Goal: Information Seeking & Learning: Check status

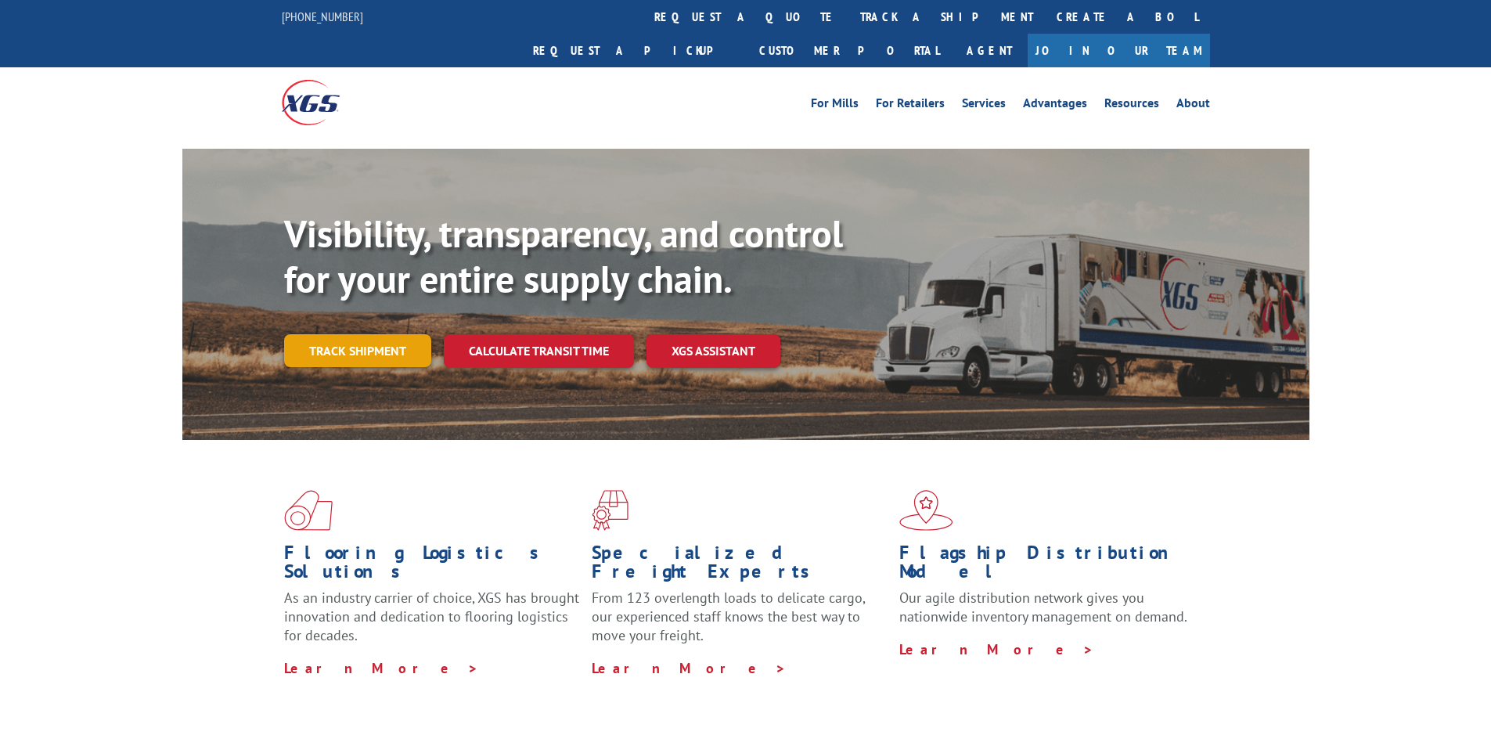
click at [365, 334] on link "Track shipment" at bounding box center [357, 350] width 147 height 33
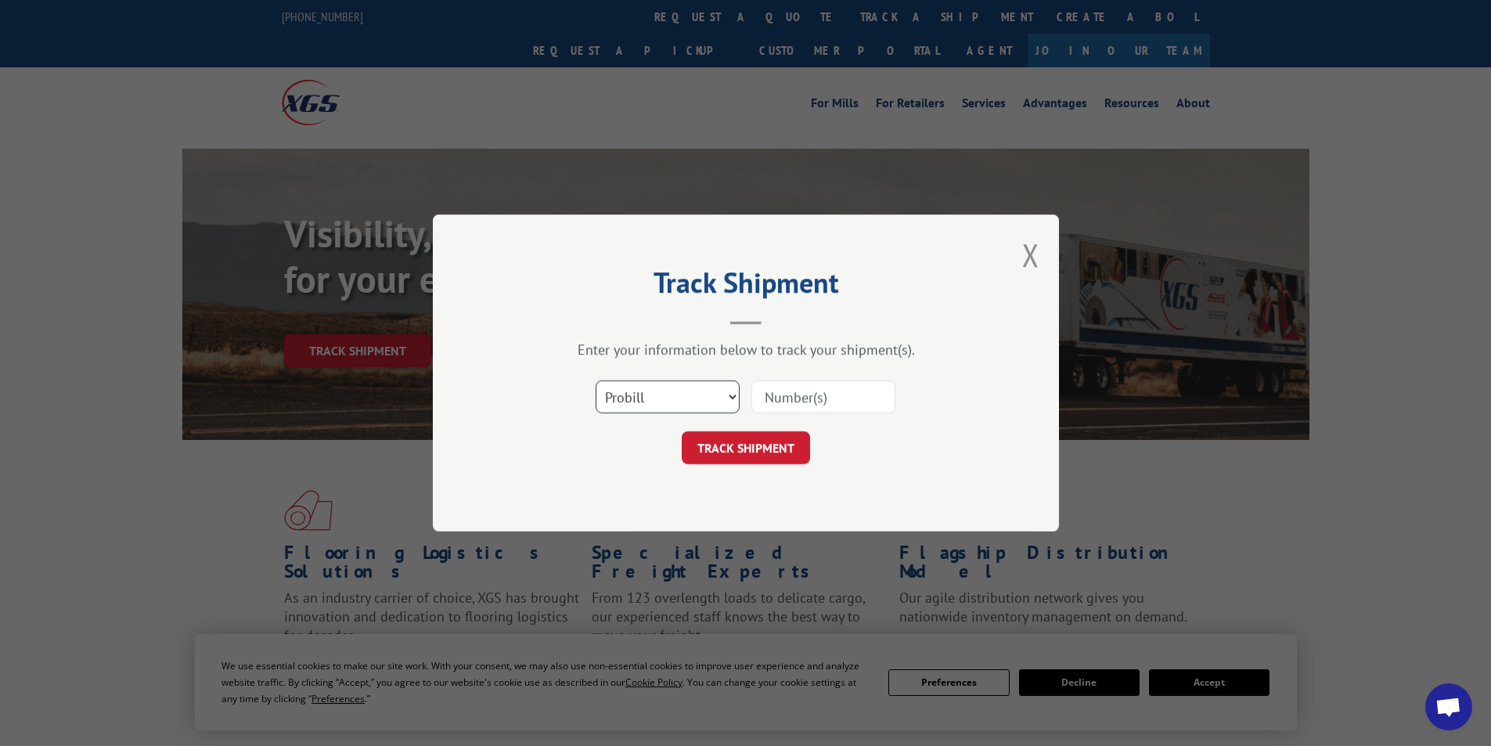
click at [697, 387] on select "Select category... Probill BOL PO" at bounding box center [667, 396] width 144 height 33
select select "bol"
click at [595, 380] on select "Select category... Probill BOL PO" at bounding box center [667, 396] width 144 height 33
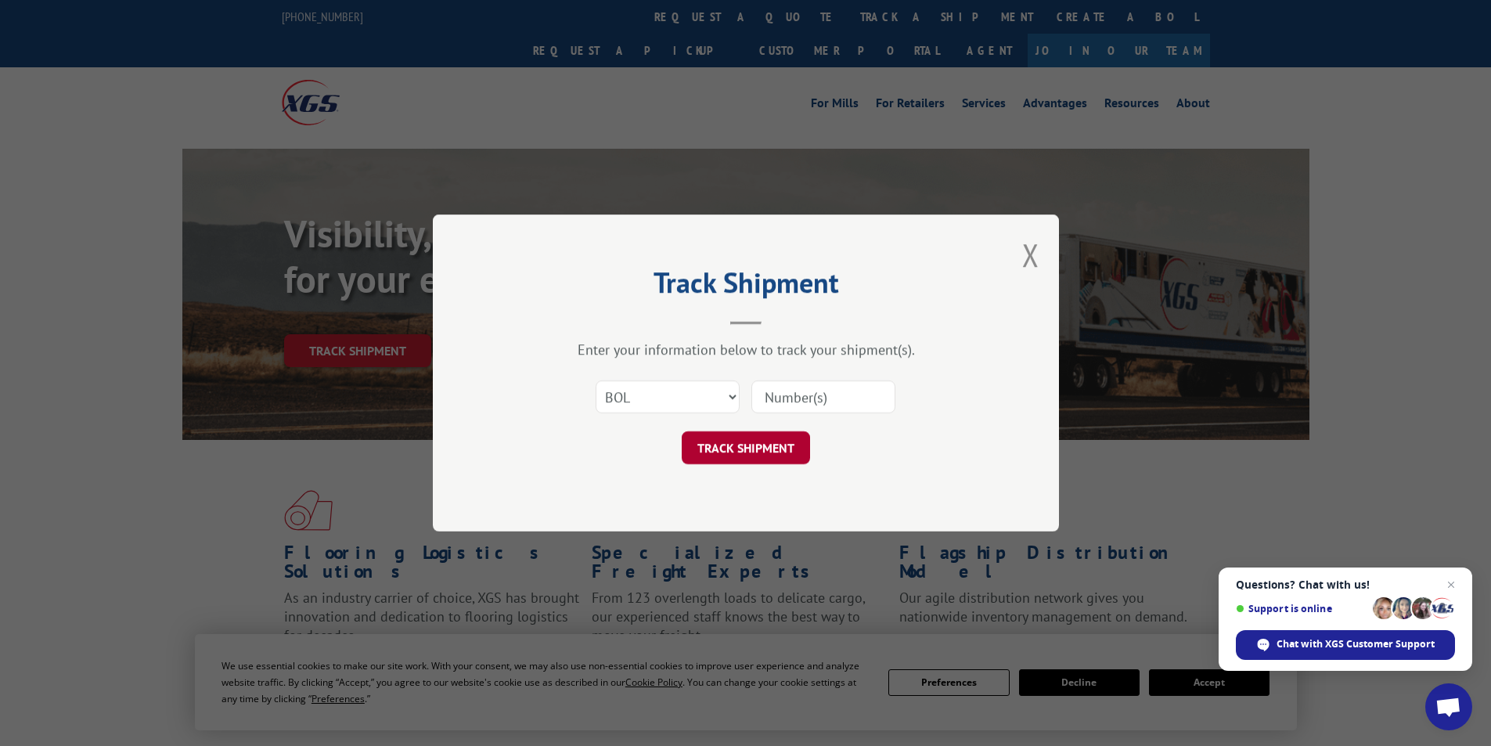
click at [748, 442] on button "TRACK SHIPMENT" at bounding box center [746, 447] width 128 height 33
click at [825, 400] on input at bounding box center [823, 396] width 144 height 33
paste input "6008524"
type input "6008524"
click at [732, 448] on button "TRACK SHIPMENT" at bounding box center [746, 447] width 128 height 33
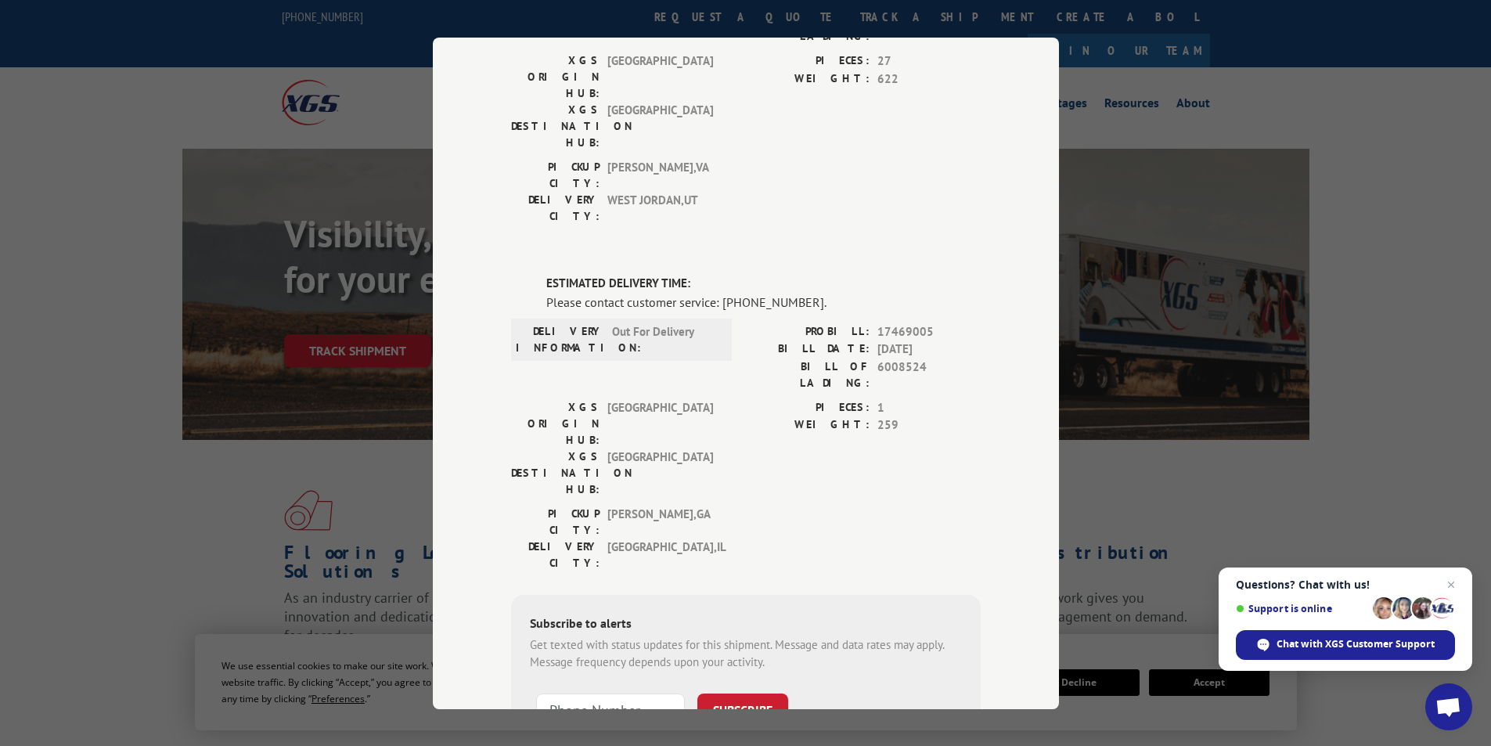
scroll to position [235, 0]
